Goal: Information Seeking & Learning: Learn about a topic

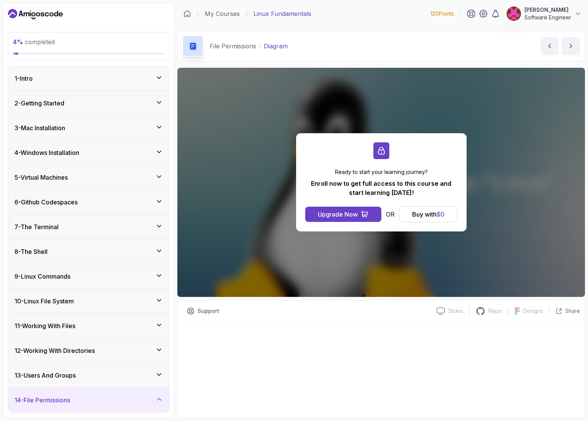
click at [446, 99] on div "Ready to start your learning journey? Enroll now to get full access to this cou…" at bounding box center [381, 182] width 408 height 229
click at [495, 36] on div "File Permissions Diagram Diagram by [PERSON_NAME]" at bounding box center [381, 45] width 408 height 31
click at [46, 14] on icon "Dashboard" at bounding box center [35, 14] width 55 height 12
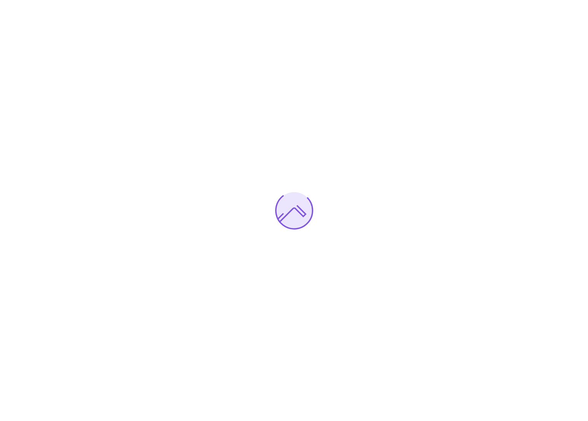
click at [42, 12] on div at bounding box center [294, 210] width 588 height 421
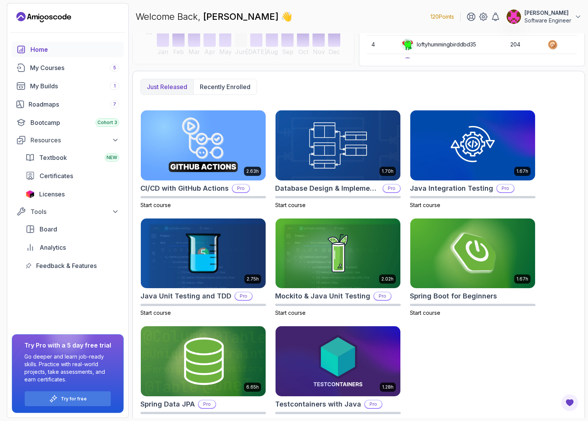
scroll to position [175, 0]
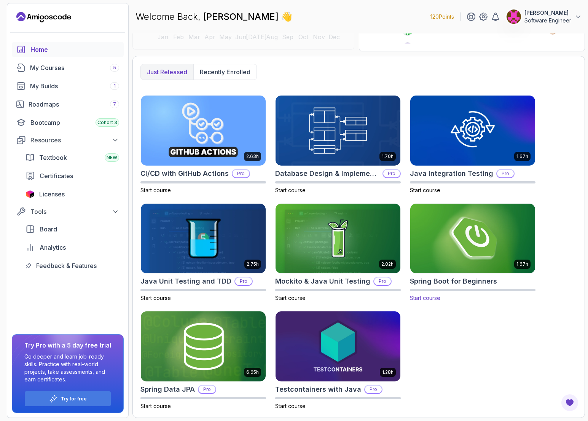
click at [474, 241] on img at bounding box center [472, 238] width 131 height 73
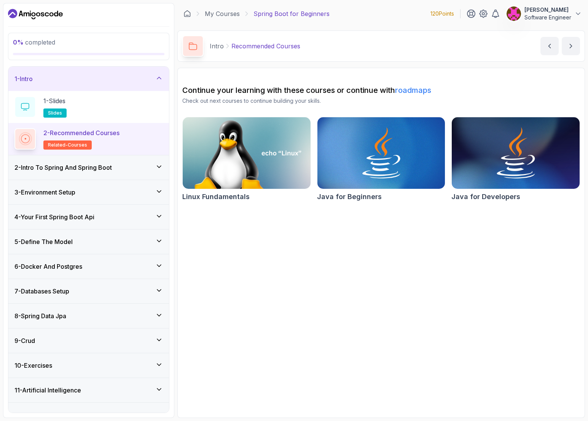
click at [86, 174] on div "2 - Intro To Spring And Spring Boot" at bounding box center [88, 167] width 161 height 24
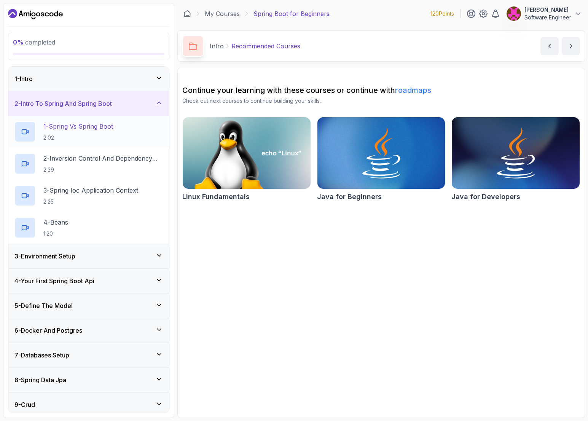
click at [91, 136] on p "2:02" at bounding box center [78, 138] width 70 height 8
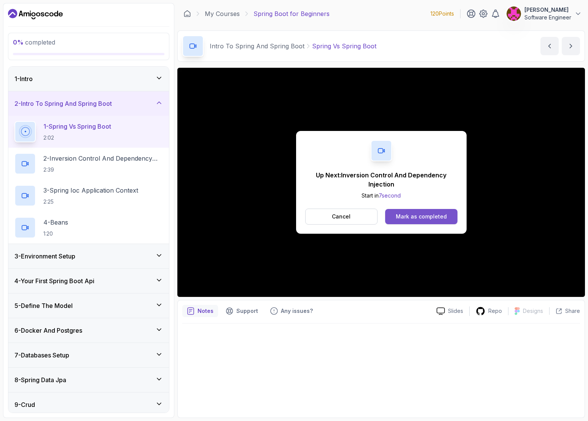
click at [411, 218] on div "Mark as completed" at bounding box center [421, 217] width 51 height 8
